Goal: Navigation & Orientation: Find specific page/section

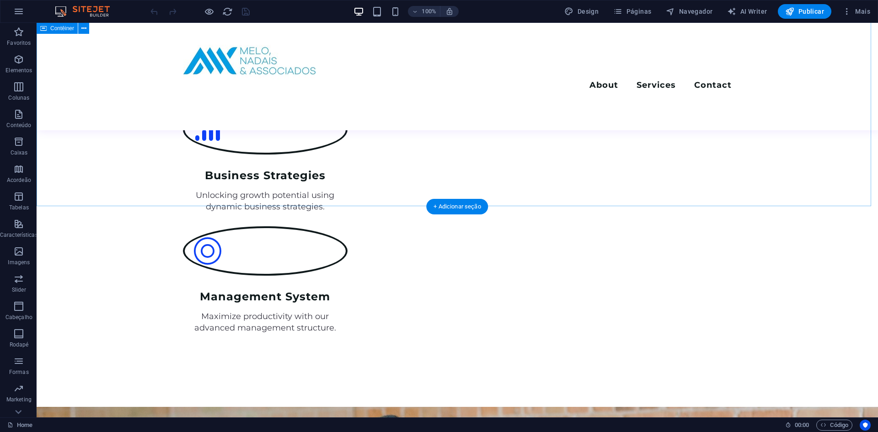
scroll to position [1692, 0]
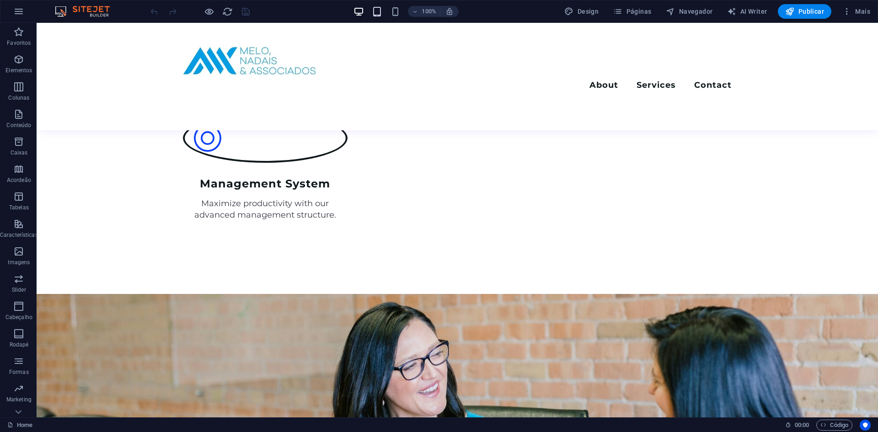
click at [375, 16] on icon "button" at bounding box center [377, 11] width 11 height 11
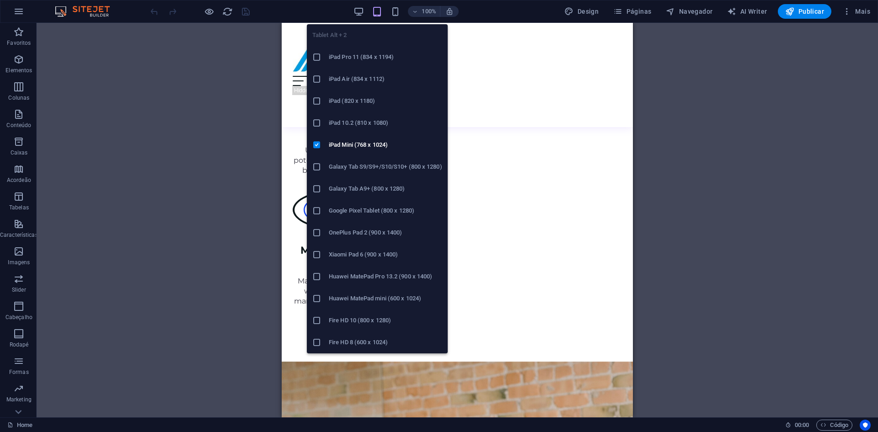
scroll to position [1691, 0]
click at [375, 16] on icon "button" at bounding box center [377, 11] width 11 height 11
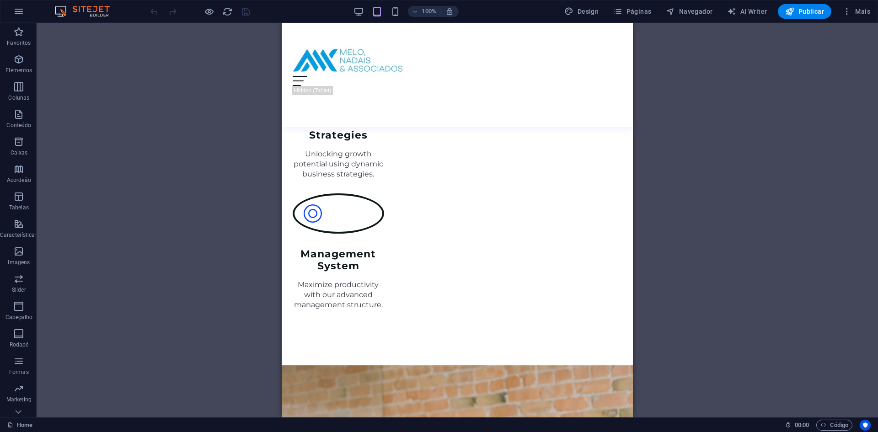
click at [663, 133] on div "Arraste aqui para substituir o conteúdo existente. Pressione “Ctrl” se quiser c…" at bounding box center [457, 220] width 841 height 395
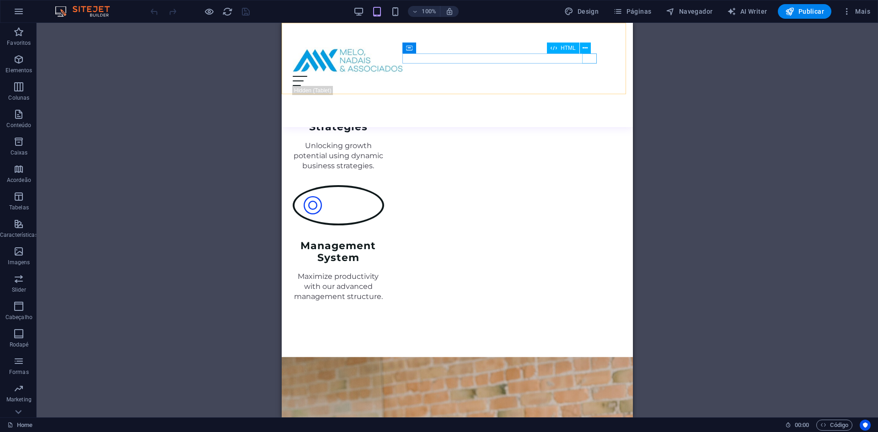
scroll to position [1645, 0]
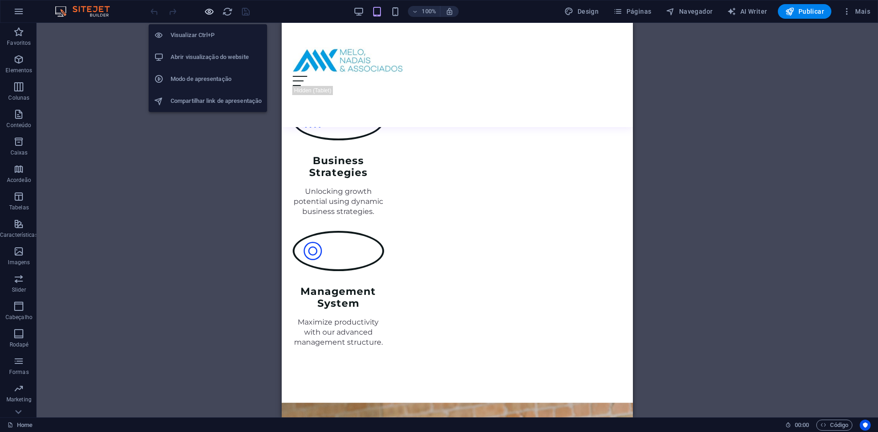
click at [209, 14] on icon "button" at bounding box center [209, 11] width 11 height 11
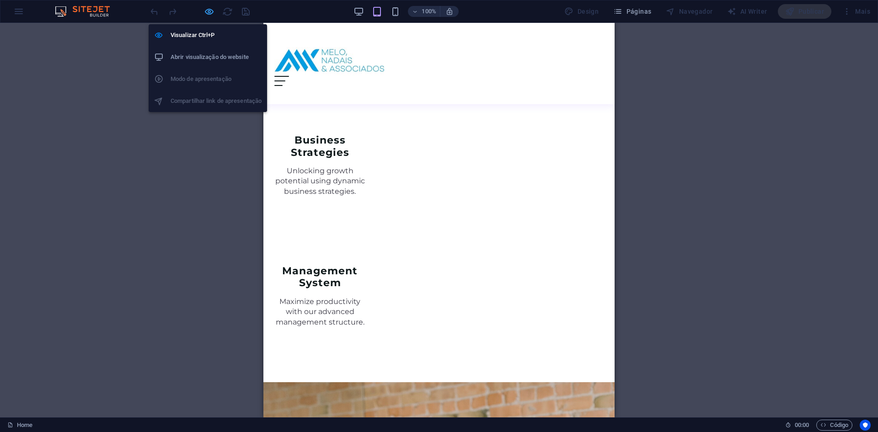
scroll to position [1634, 0]
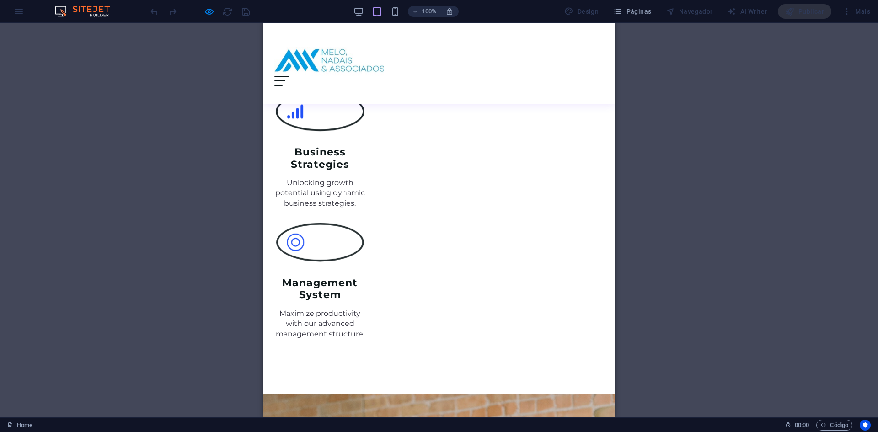
click at [289, 76] on div "Menu" at bounding box center [281, 81] width 15 height 10
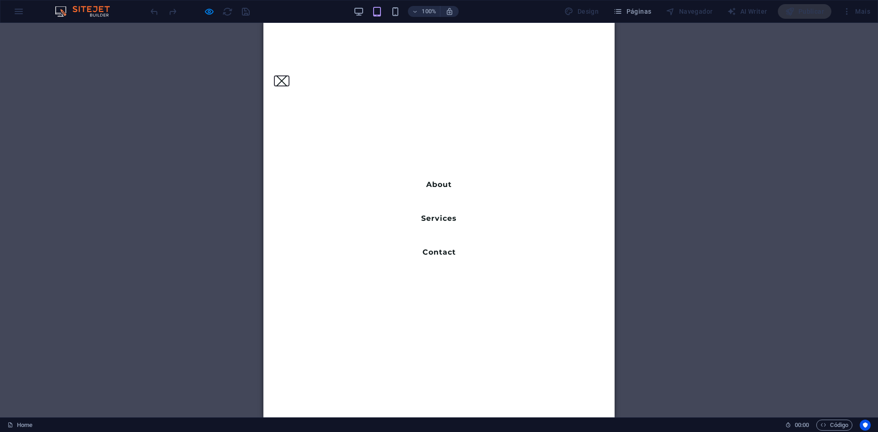
click at [282, 74] on button "Menu" at bounding box center [281, 81] width 1 height 15
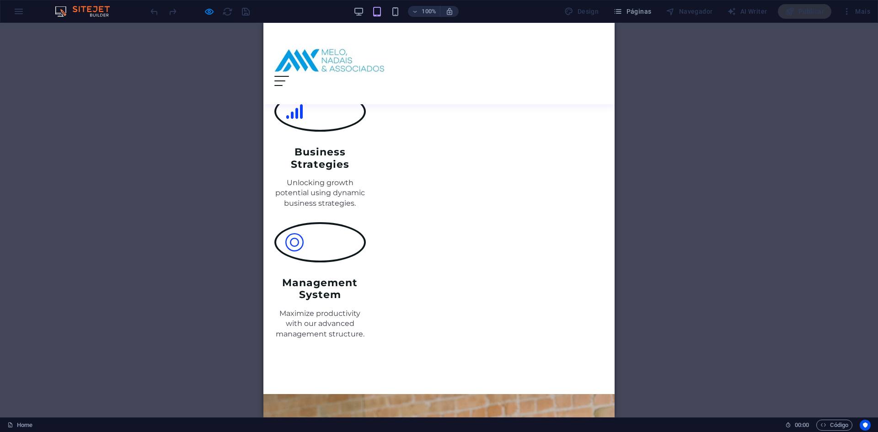
click at [289, 76] on div "Menu" at bounding box center [281, 81] width 15 height 10
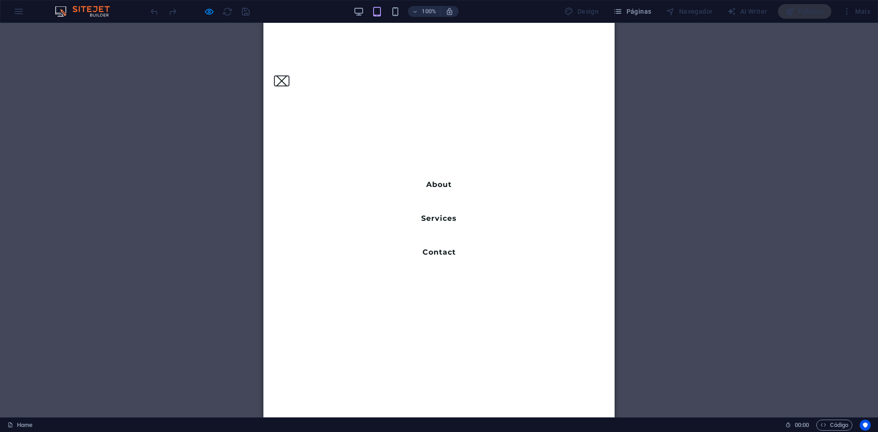
click at [282, 74] on button "Menu" at bounding box center [281, 81] width 1 height 15
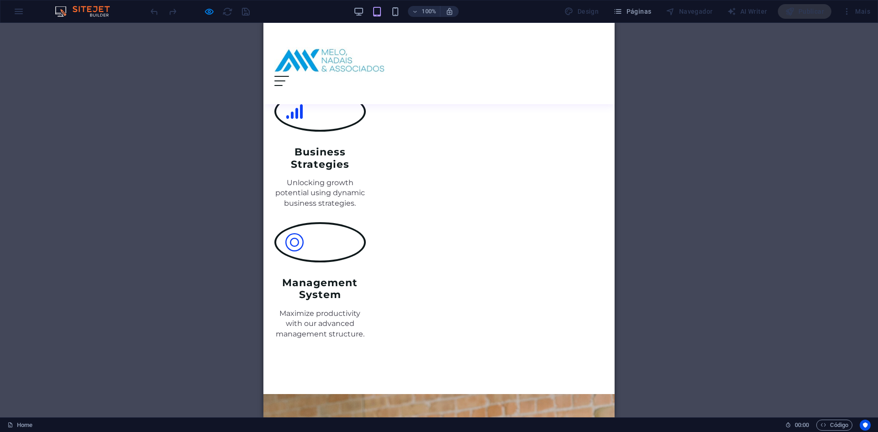
click at [586, 66] on div "Menu About Services Contact" at bounding box center [438, 63] width 351 height 81
click at [289, 76] on div "Menu" at bounding box center [281, 81] width 15 height 10
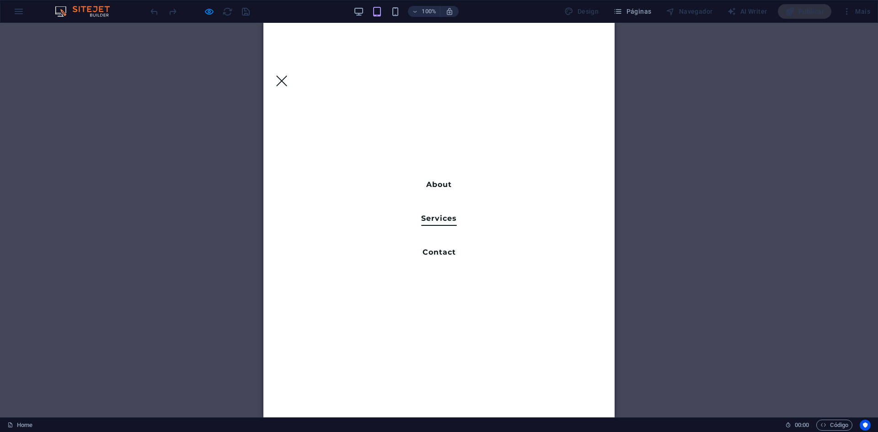
click at [439, 217] on link "Services" at bounding box center [439, 220] width 36 height 11
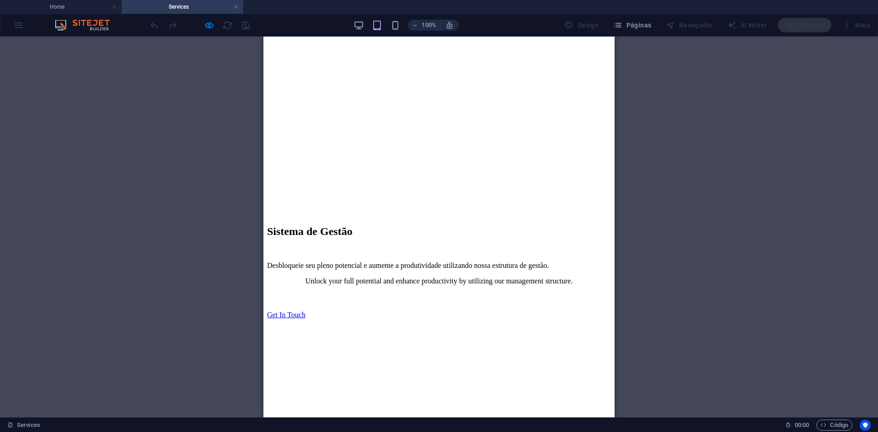
scroll to position [2162, 0]
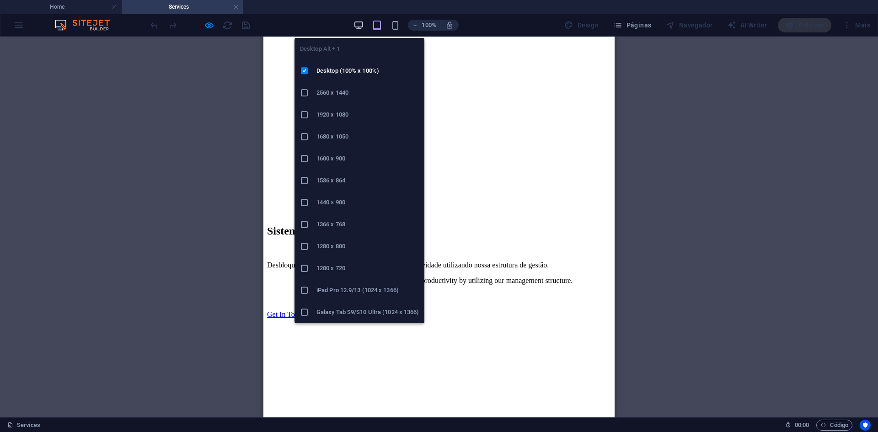
click at [358, 27] on icon "button" at bounding box center [359, 25] width 11 height 11
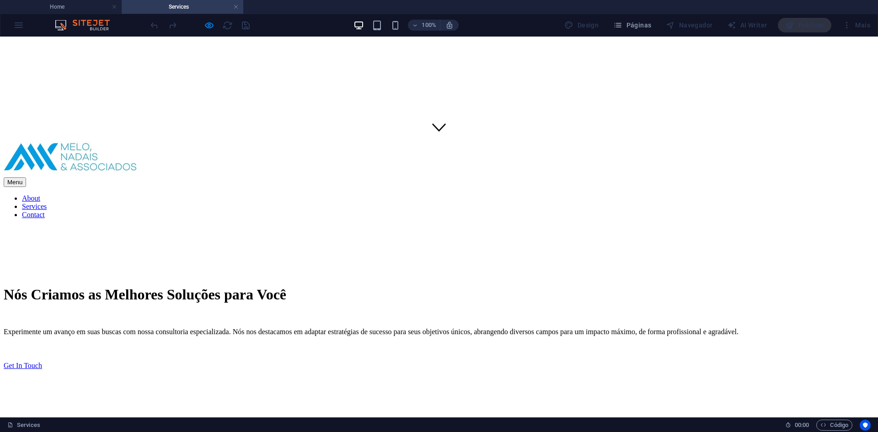
scroll to position [503, 0]
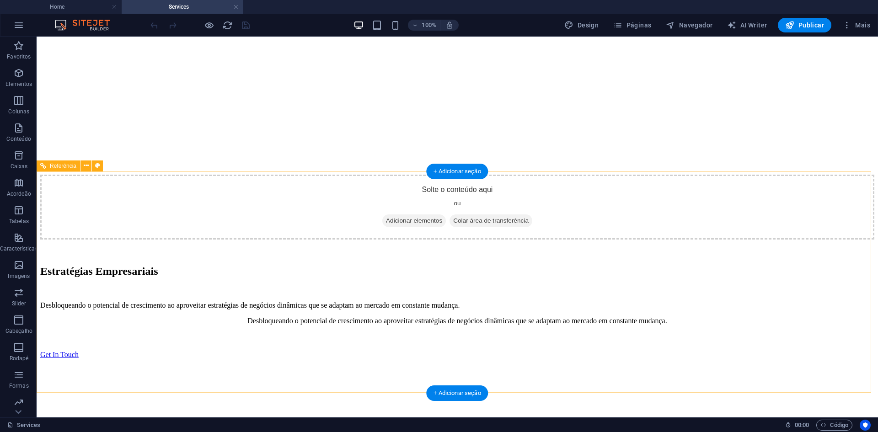
scroll to position [2154, 0]
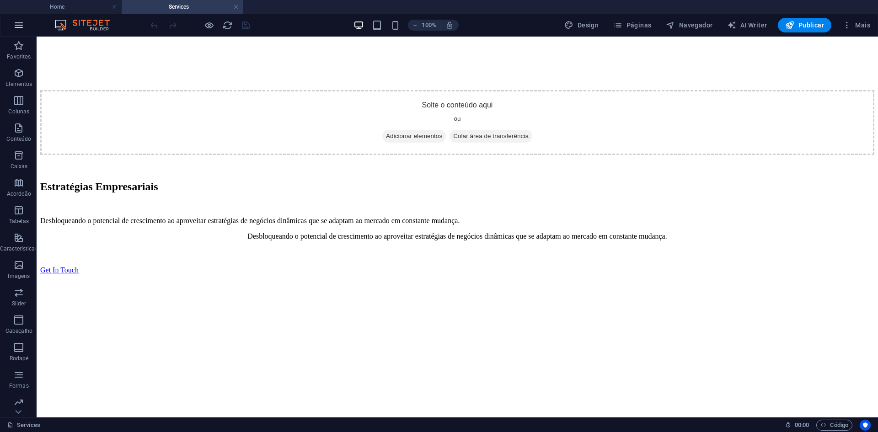
click at [19, 26] on icon "button" at bounding box center [18, 25] width 11 height 11
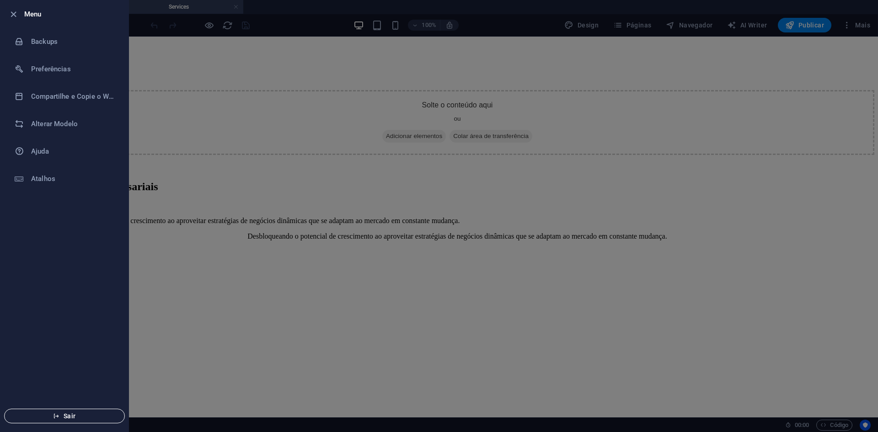
click at [66, 418] on span "Sair" at bounding box center [64, 416] width 105 height 7
